Goal: Communication & Community: Participate in discussion

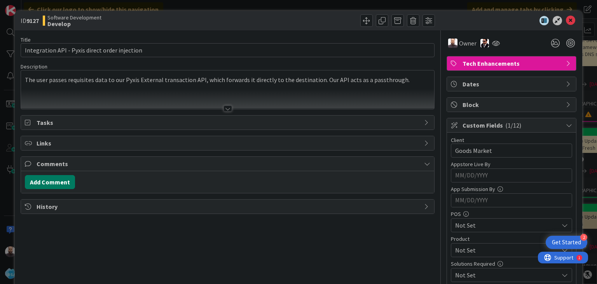
click at [63, 179] on button "Add Comment" at bounding box center [50, 182] width 50 height 14
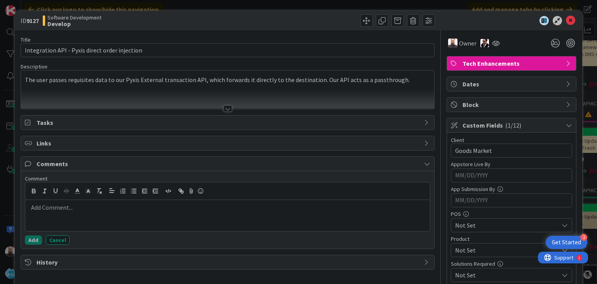
click at [61, 204] on p at bounding box center [227, 207] width 398 height 9
click at [169, 207] on p "The coding part is done, I have pushed the code and" at bounding box center [227, 207] width 398 height 9
click at [186, 207] on p "The coding part is done, I have pushed the code, and" at bounding box center [227, 207] width 398 height 9
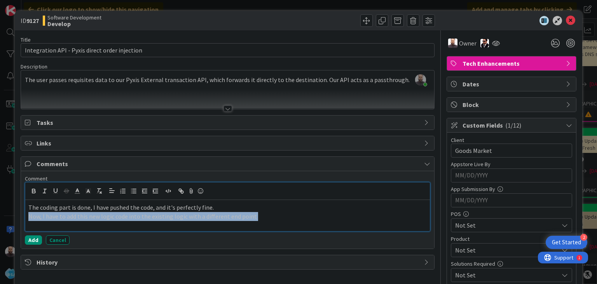
drag, startPoint x: 251, startPoint y: 234, endPoint x: 237, endPoint y: 215, distance: 23.3
click at [237, 215] on div "Comment The coding part is done, I have pushed the code, and it's perfectly fin…" at bounding box center [227, 210] width 405 height 70
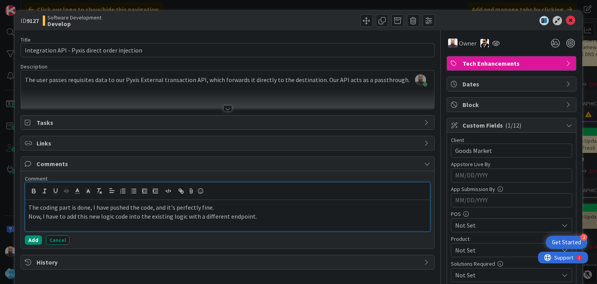
click at [174, 207] on p "The coding part is done, I have pushed the code, and it's perfectly fine." at bounding box center [227, 207] width 398 height 9
click at [275, 224] on div "The coding part is done, I have pushed the code, and it's been reviewed by [PER…" at bounding box center [227, 215] width 405 height 31
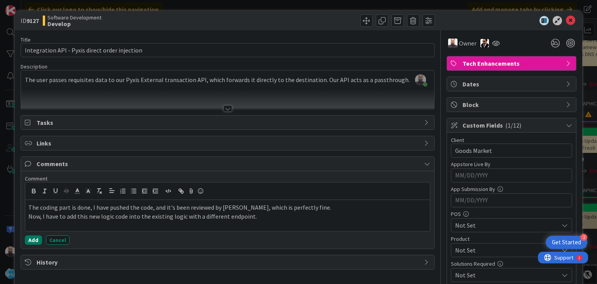
click at [32, 241] on button "Add" at bounding box center [33, 239] width 17 height 9
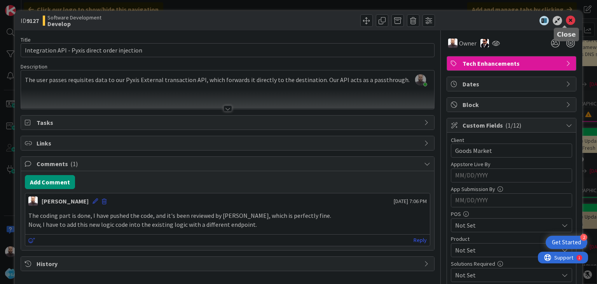
click at [566, 19] on icon at bounding box center [570, 20] width 9 height 9
